Goal: Task Accomplishment & Management: Manage account settings

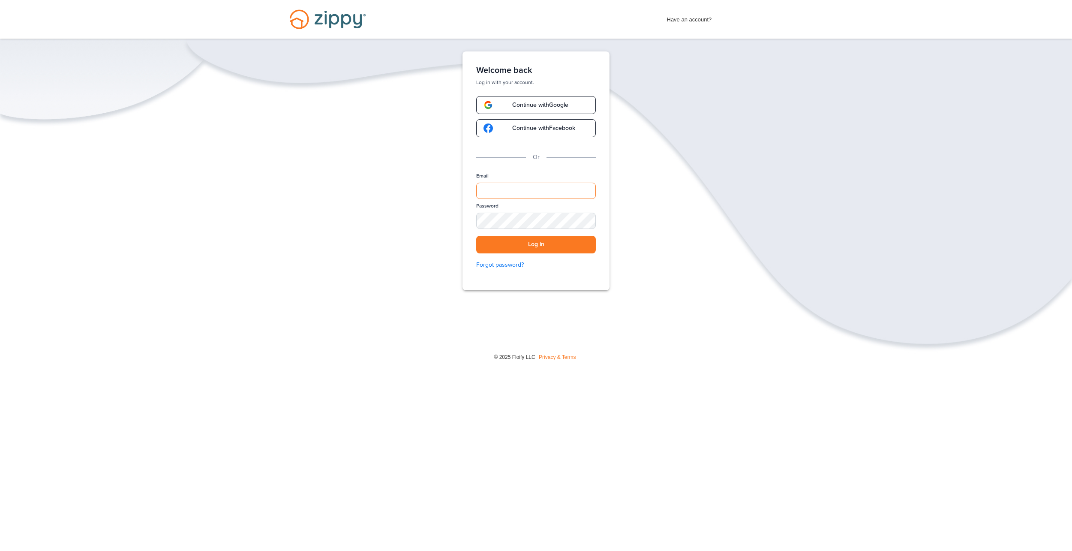
click at [526, 189] on input "Email" at bounding box center [536, 191] width 120 height 16
type input "**********"
click at [476, 236] on button "Log in" at bounding box center [536, 245] width 120 height 18
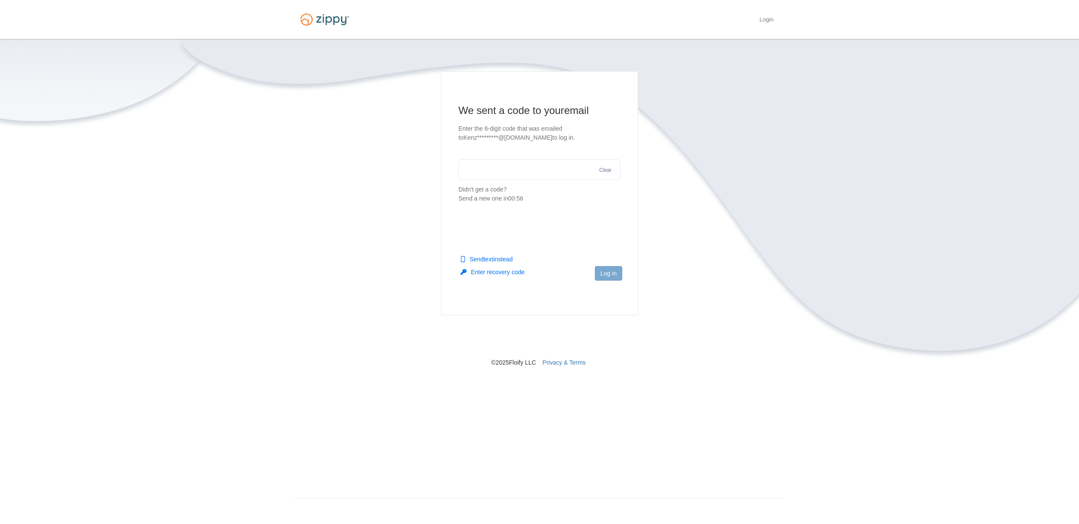
click at [506, 258] on button "Send text instead" at bounding box center [486, 259] width 52 height 9
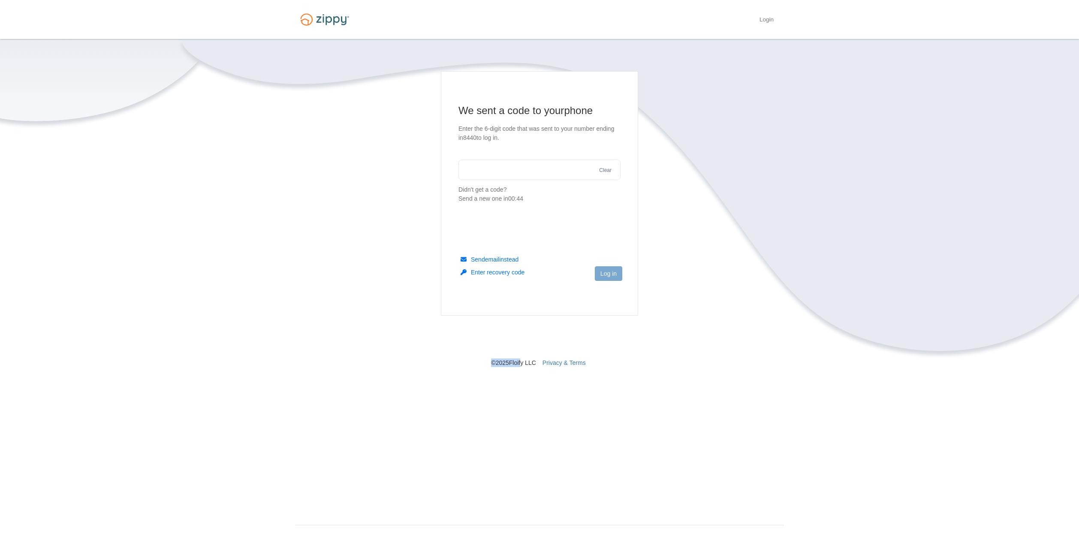
drag, startPoint x: 506, startPoint y: 289, endPoint x: 521, endPoint y: 352, distance: 64.9
click at [519, 365] on section "We sent a code to your phone Enter the 6-digit code that was sent to your numbe…" at bounding box center [539, 219] width 489 height 296
click at [529, 361] on nav "© 2025 Floify LLC Privacy & Terms" at bounding box center [539, 341] width 489 height 51
drag, startPoint x: 529, startPoint y: 361, endPoint x: 534, endPoint y: 382, distance: 21.0
click at [531, 367] on div "× × We sent a code to your phone Enter the 6-digit code that was sent to your n…" at bounding box center [539, 277] width 489 height 477
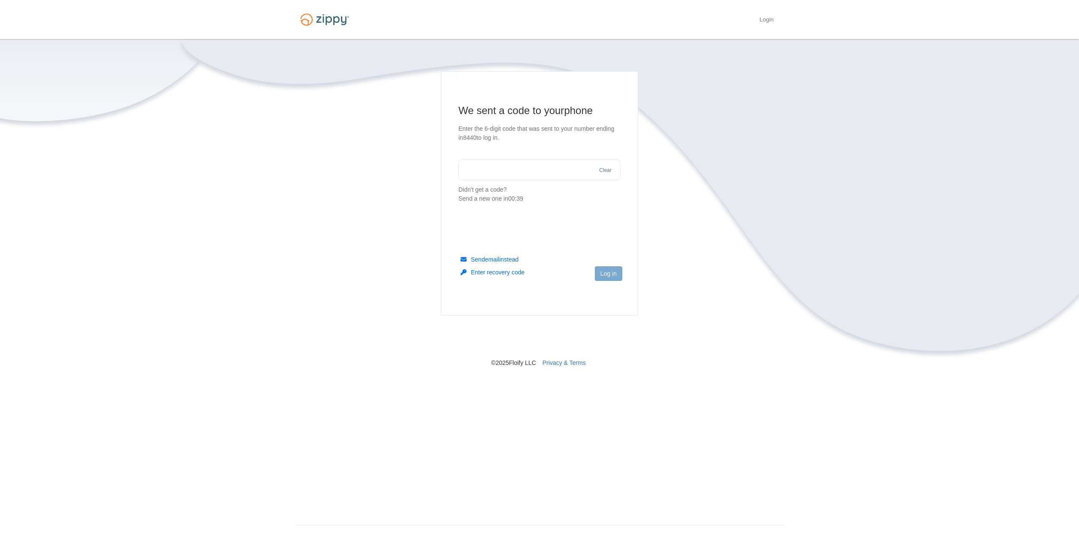
click at [548, 431] on div "× × We sent a code to your phone Enter the 6-digit code that was sent to your n…" at bounding box center [539, 277] width 489 height 477
drag, startPoint x: 548, startPoint y: 431, endPoint x: 544, endPoint y: 455, distance: 23.8
click at [544, 455] on div "× × We sent a code to your phone Enter the 6-digit code that was sent to your n…" at bounding box center [539, 277] width 489 height 477
click at [885, 203] on body "Login × × We sent a code to your phone Enter the 6-digit code that was 8440 Cle…" at bounding box center [539, 275] width 1079 height 551
click at [496, 175] on input "text" at bounding box center [539, 169] width 162 height 21
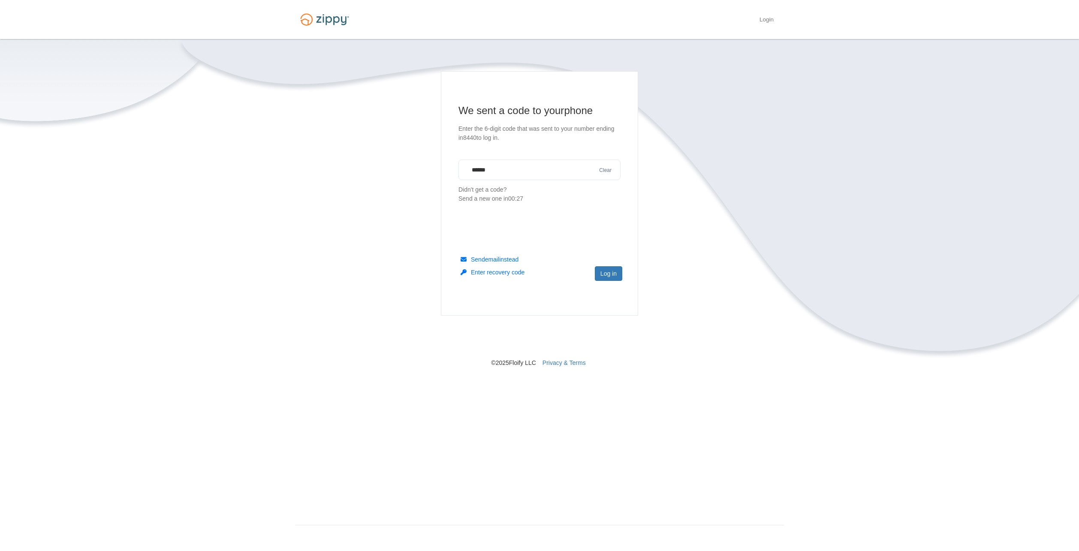
type input "******"
